Goal: Transaction & Acquisition: Register for event/course

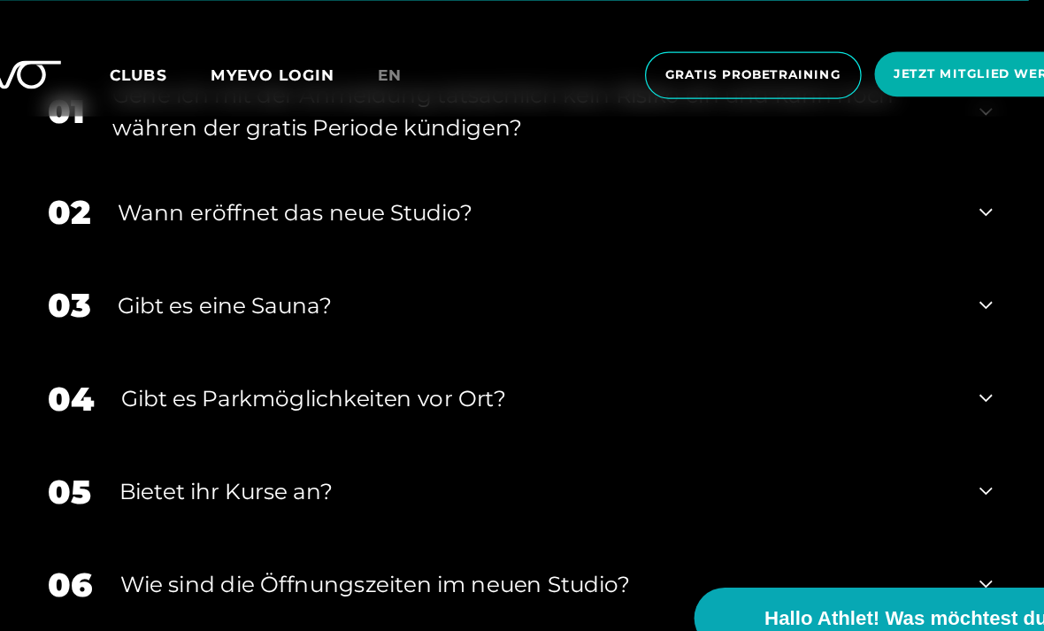
scroll to position [5771, 0]
click at [192, 192] on div "Gehe ich mit der Anmeldung tatsächlich kein Risiko ein und kann noch währen der…" at bounding box center [532, 165] width 680 height 53
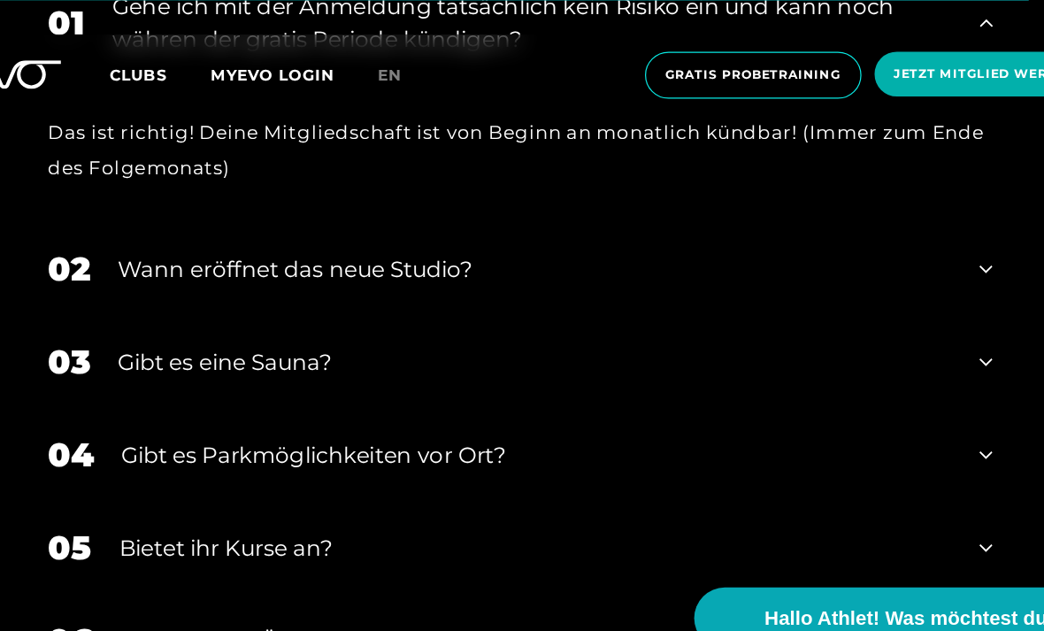
scroll to position [5843, 0]
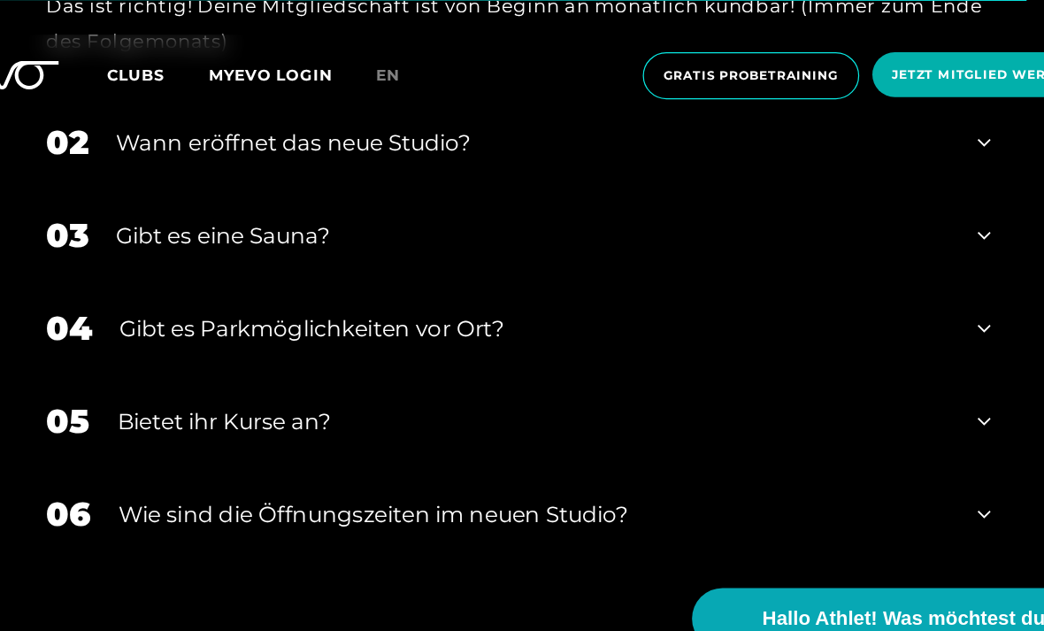
click at [197, 279] on div "Gibt es eine Sauna?" at bounding box center [534, 265] width 675 height 27
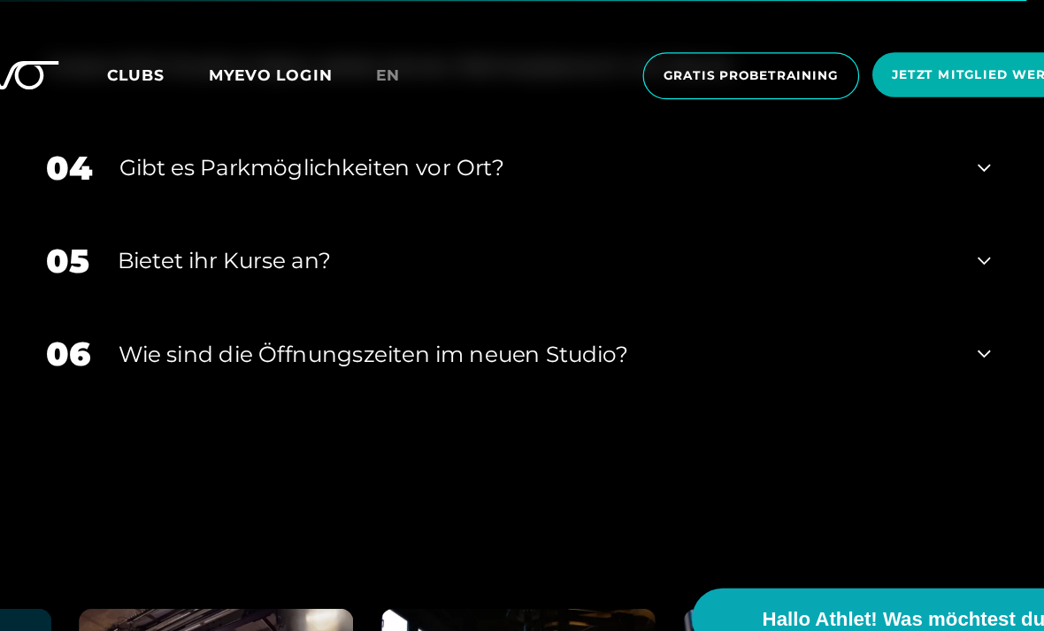
click at [197, 299] on div "Bietet ihr Kurse an?" at bounding box center [534, 286] width 674 height 27
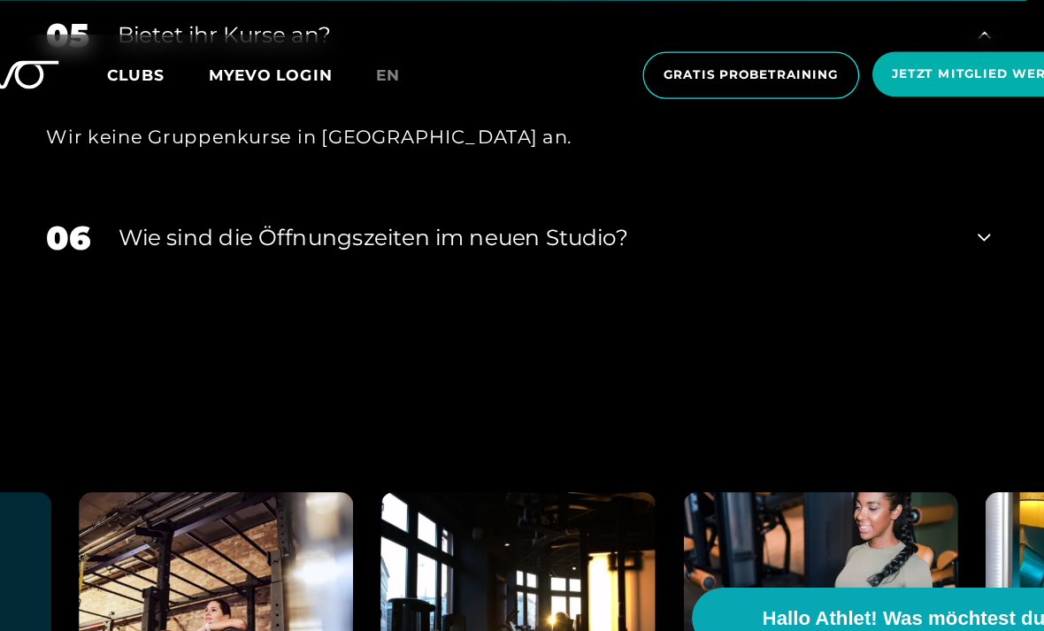
click at [198, 281] on div "​Wie sind die Öffnungszeiten im neuen Studio?" at bounding box center [535, 267] width 674 height 27
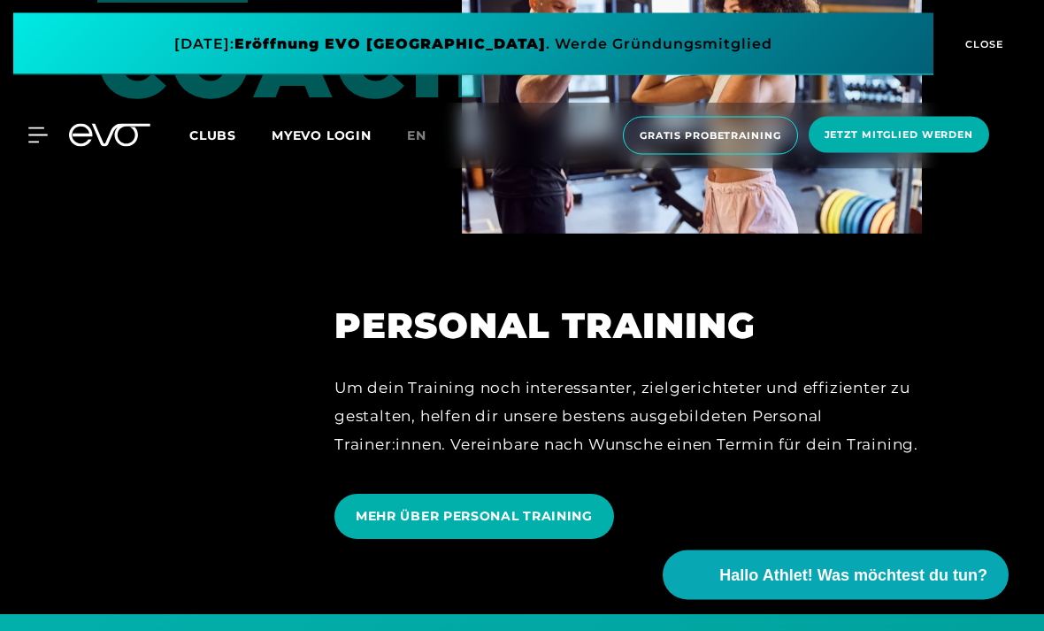
scroll to position [3800, 0]
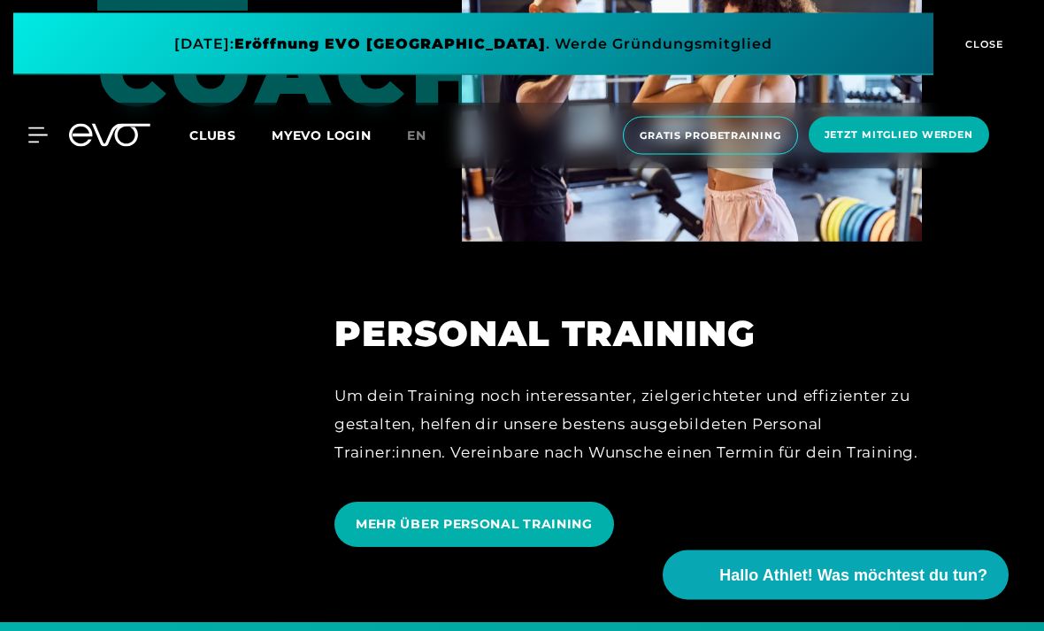
click at [31, 140] on icon at bounding box center [37, 135] width 19 height 16
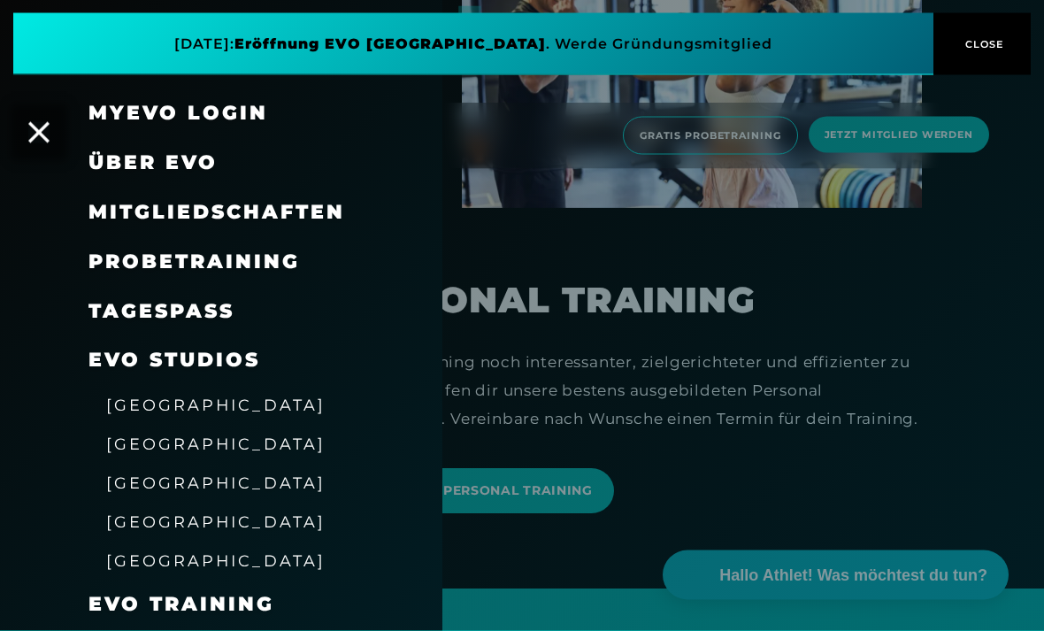
scroll to position [3834, 0]
click at [96, 305] on link "TAGESPASS" at bounding box center [162, 311] width 146 height 24
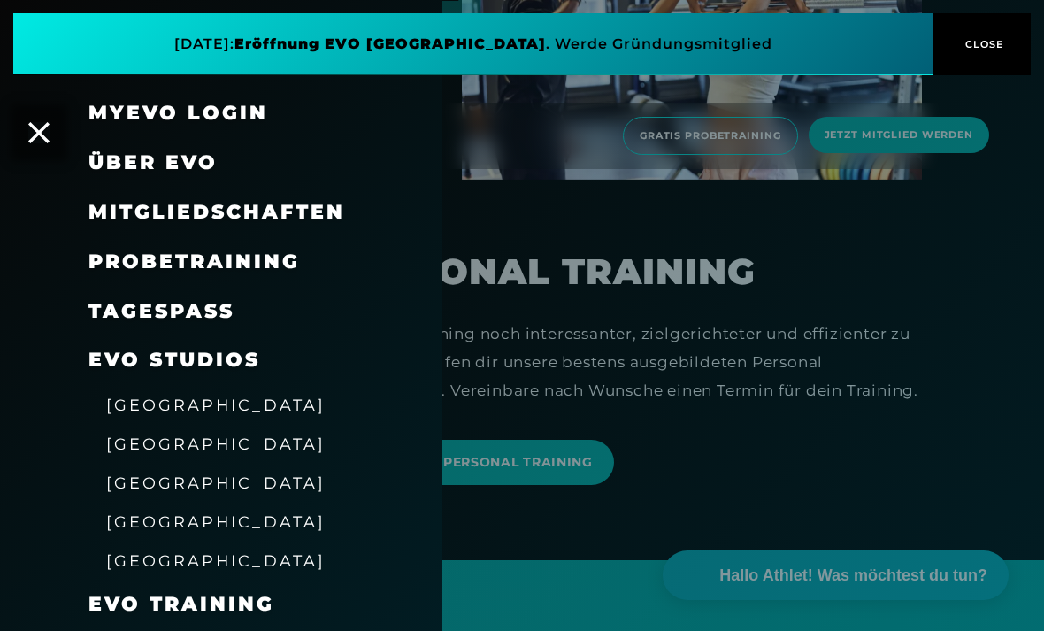
click at [93, 250] on span "Probetraining" at bounding box center [195, 262] width 212 height 24
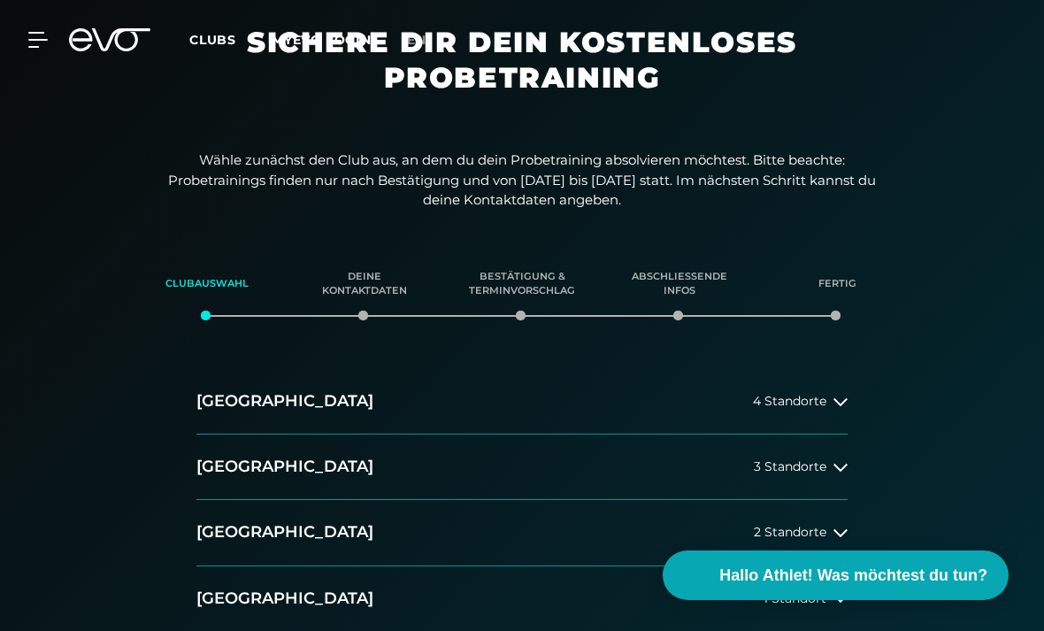
scroll to position [173, 0]
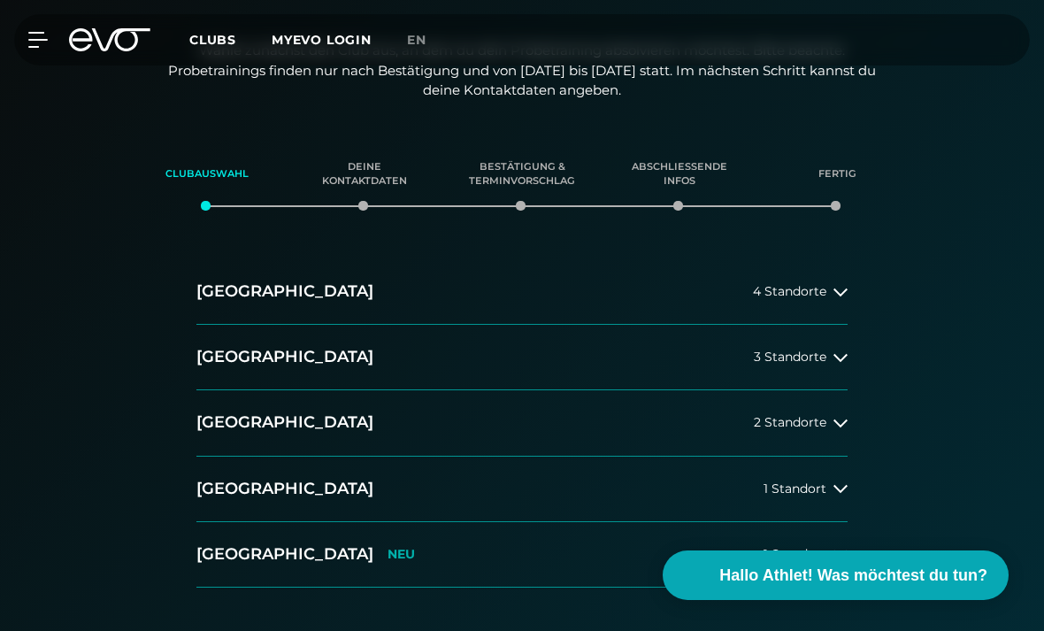
click at [204, 291] on h2 "[GEOGRAPHIC_DATA]" at bounding box center [285, 292] width 177 height 22
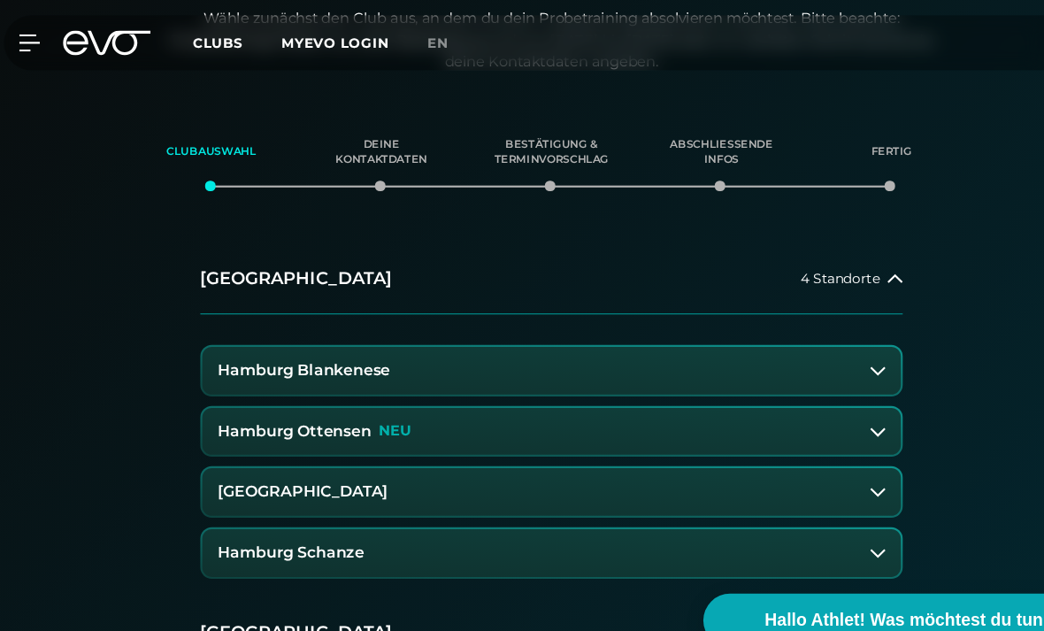
scroll to position [207, 0]
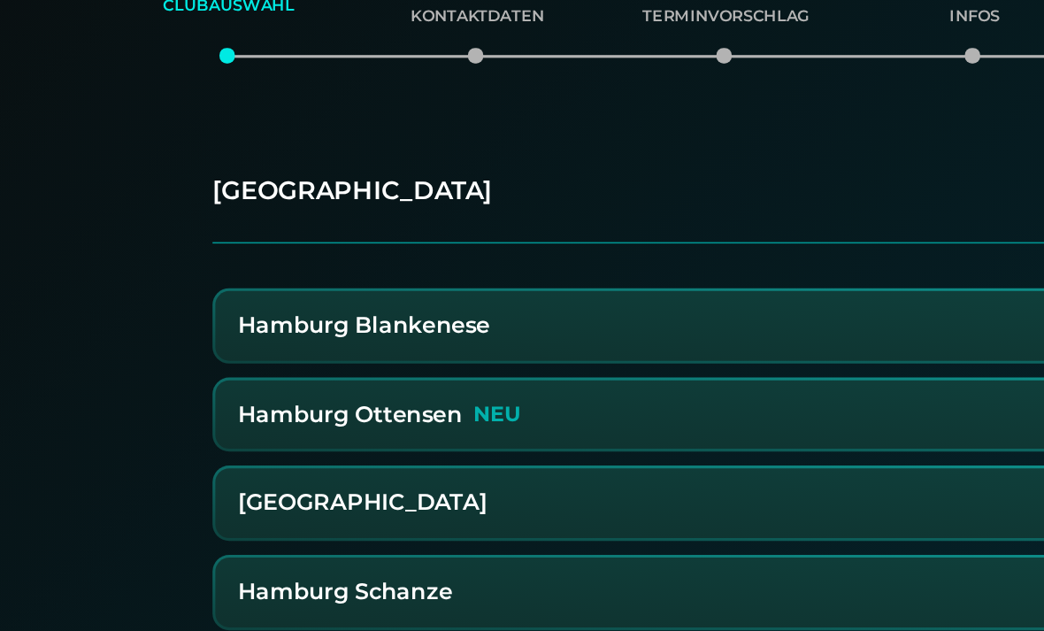
click at [212, 392] on h3 "Hamburg Ottensen" at bounding box center [283, 400] width 143 height 16
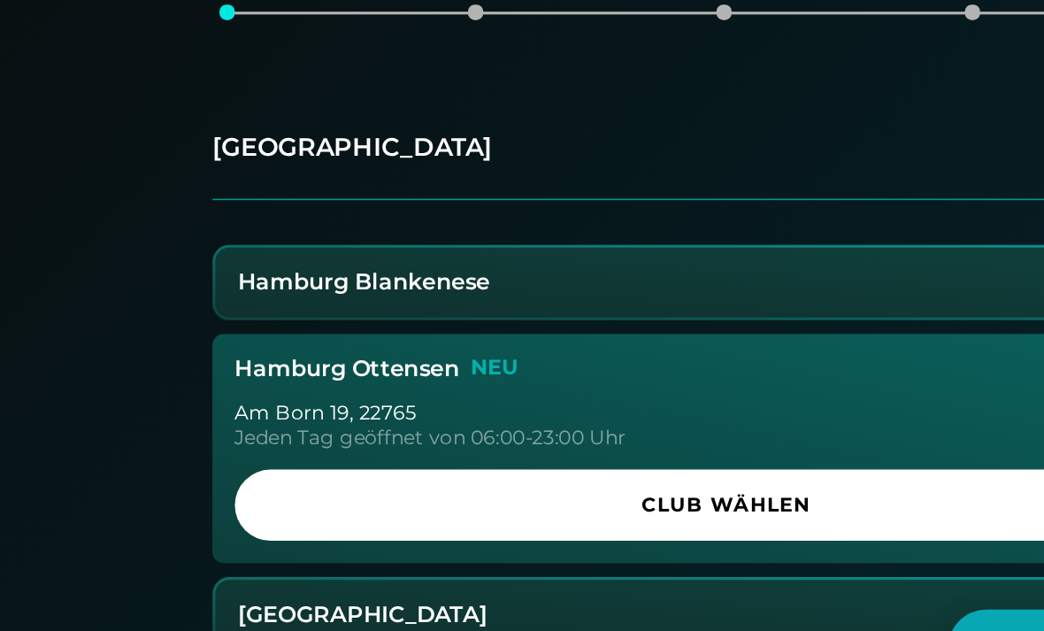
click at [232, 475] on span "Club wählen" at bounding box center [522, 484] width 581 height 19
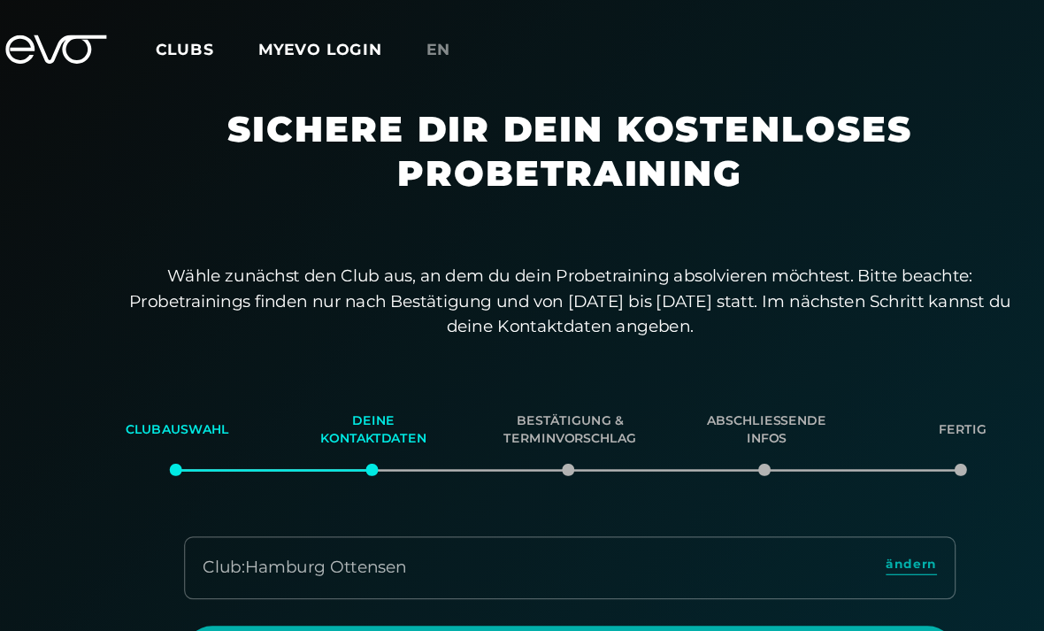
scroll to position [0, 0]
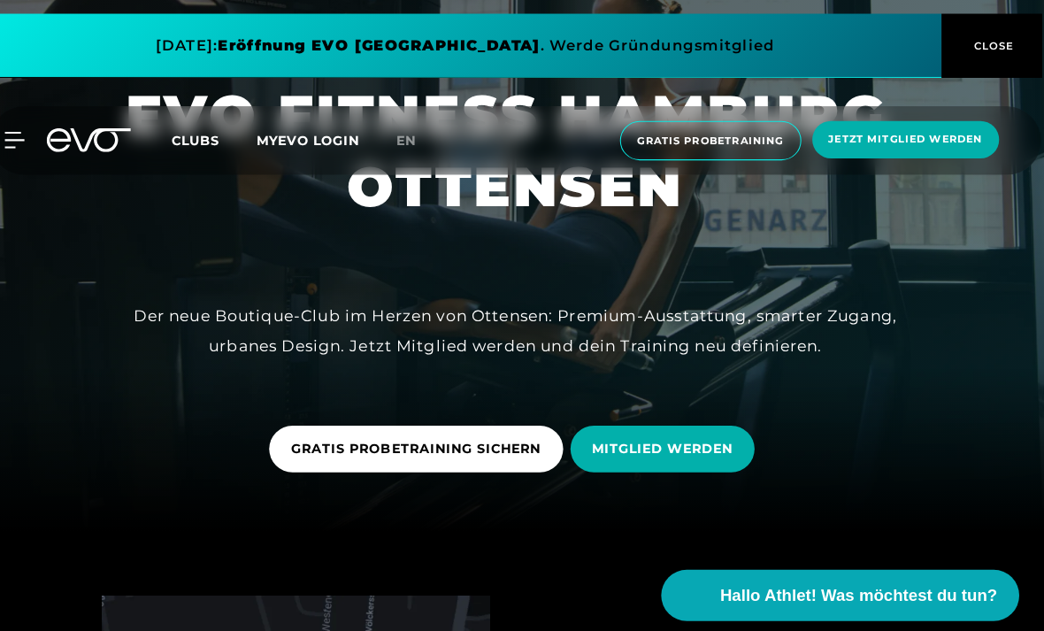
scroll to position [145, 0]
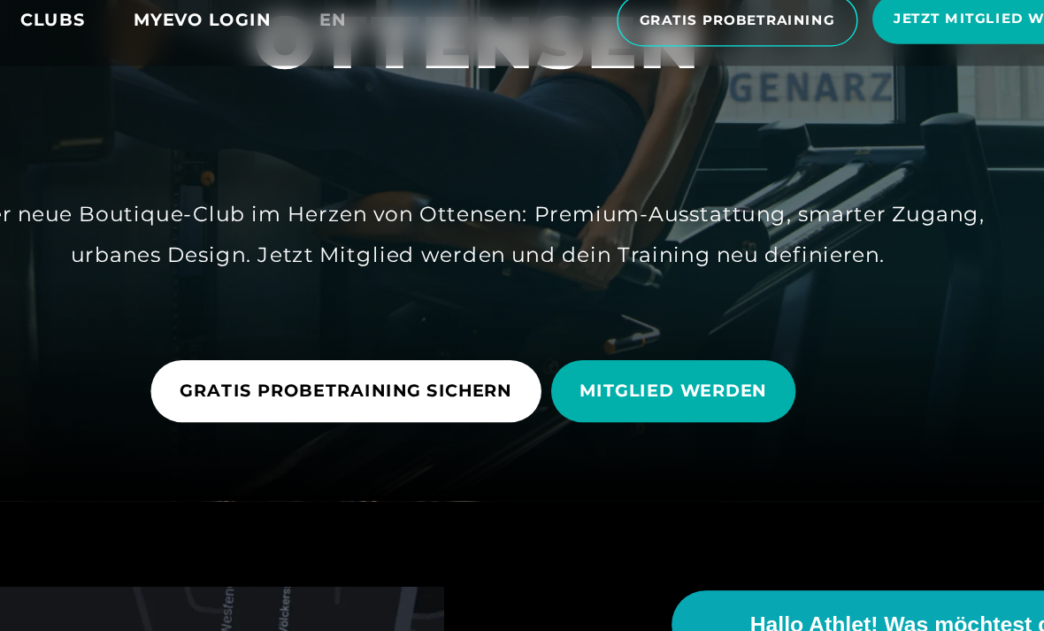
click at [597, 397] on span "MITGLIED WERDEN" at bounding box center [665, 406] width 136 height 19
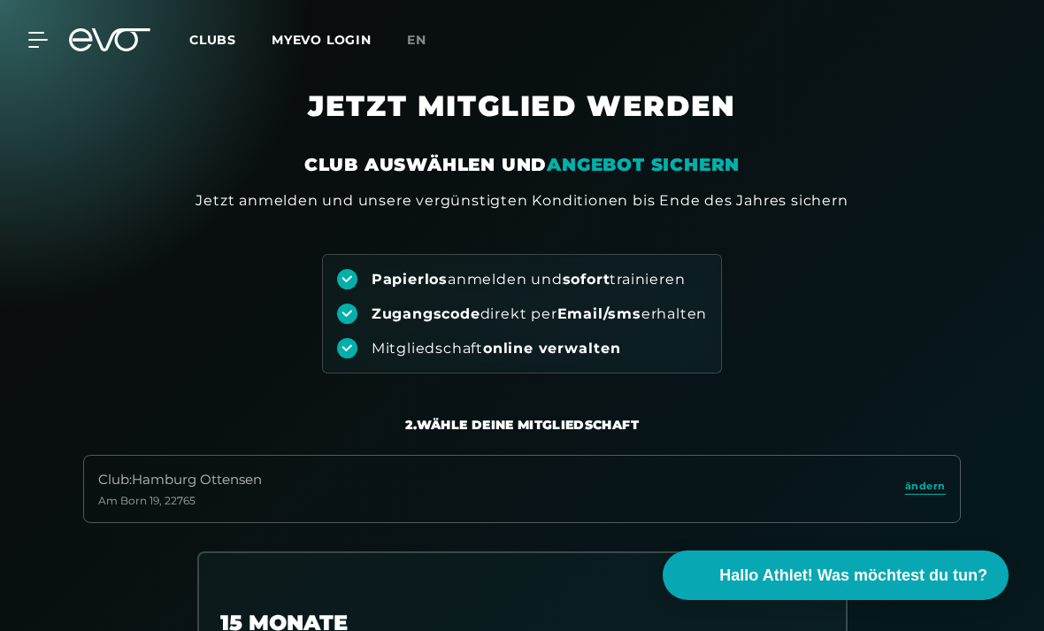
click at [29, 41] on icon at bounding box center [37, 40] width 19 height 14
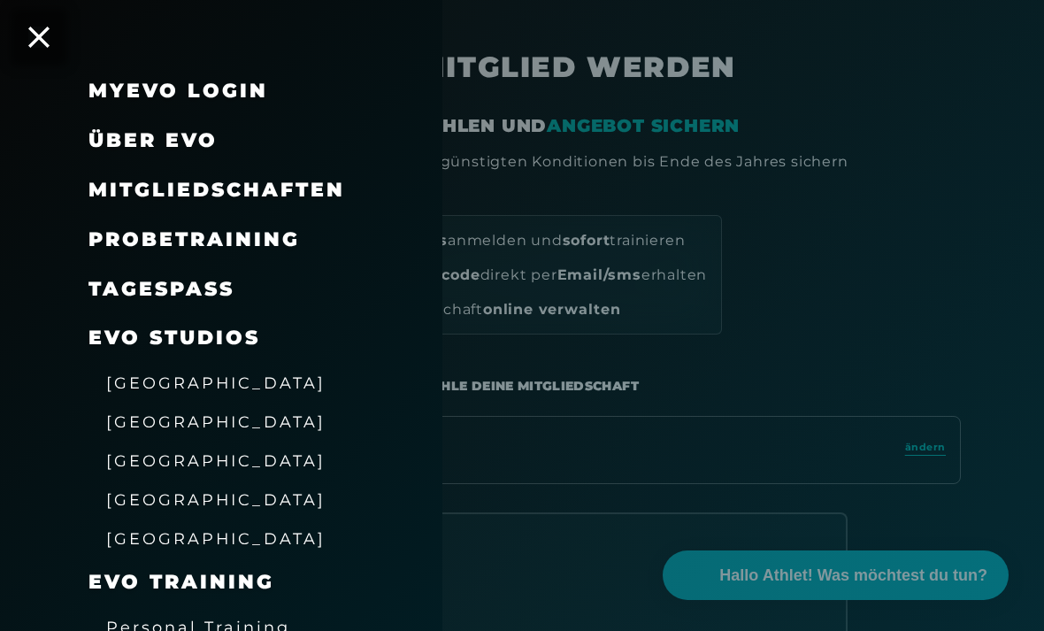
scroll to position [19, 0]
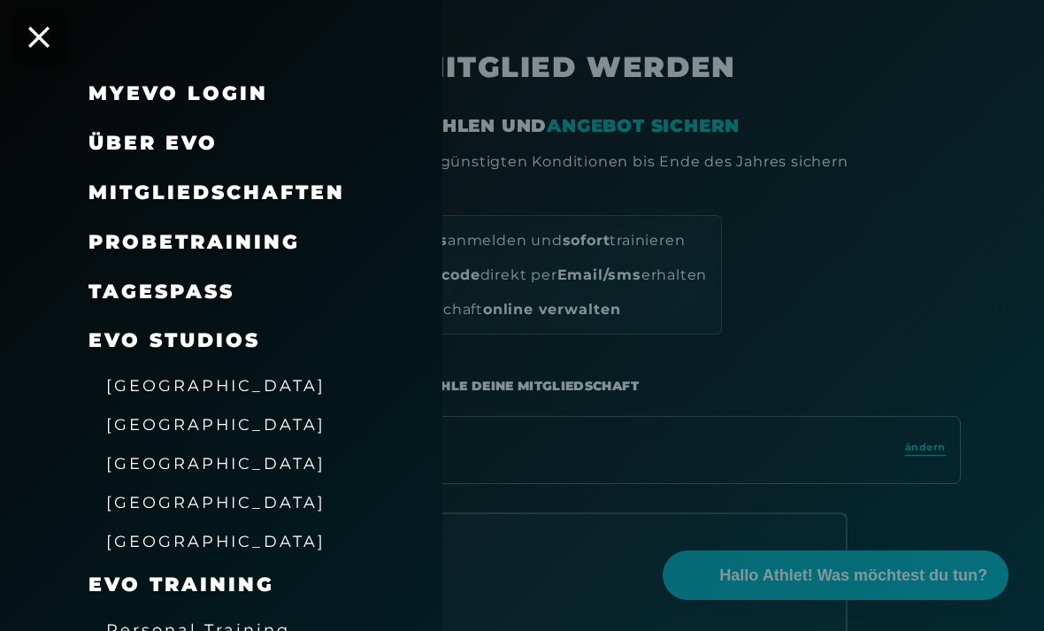
click at [105, 146] on span "Über EVO" at bounding box center [153, 143] width 129 height 24
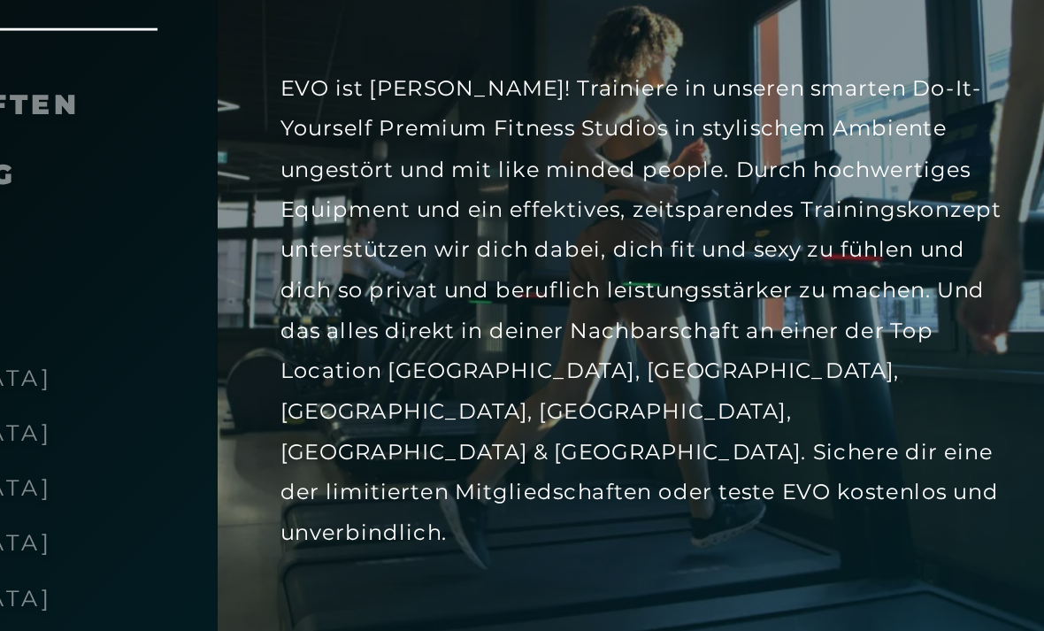
scroll to position [245, 0]
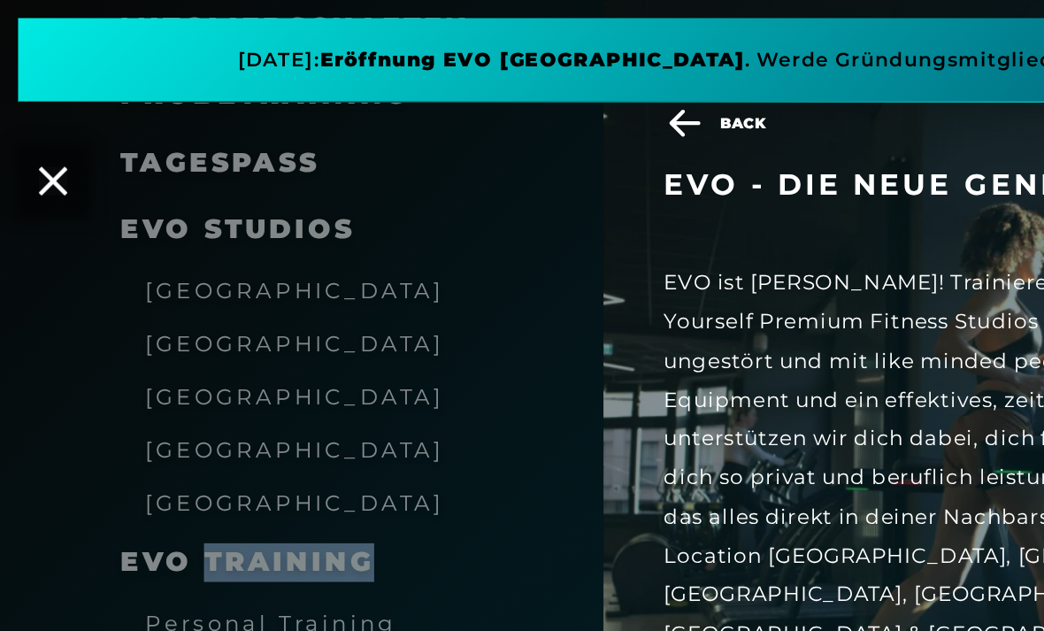
scroll to position [218, 0]
click at [55, 264] on div "[GEOGRAPHIC_DATA]" at bounding box center [221, 252] width 443 height 39
